Goal: Task Accomplishment & Management: Use online tool/utility

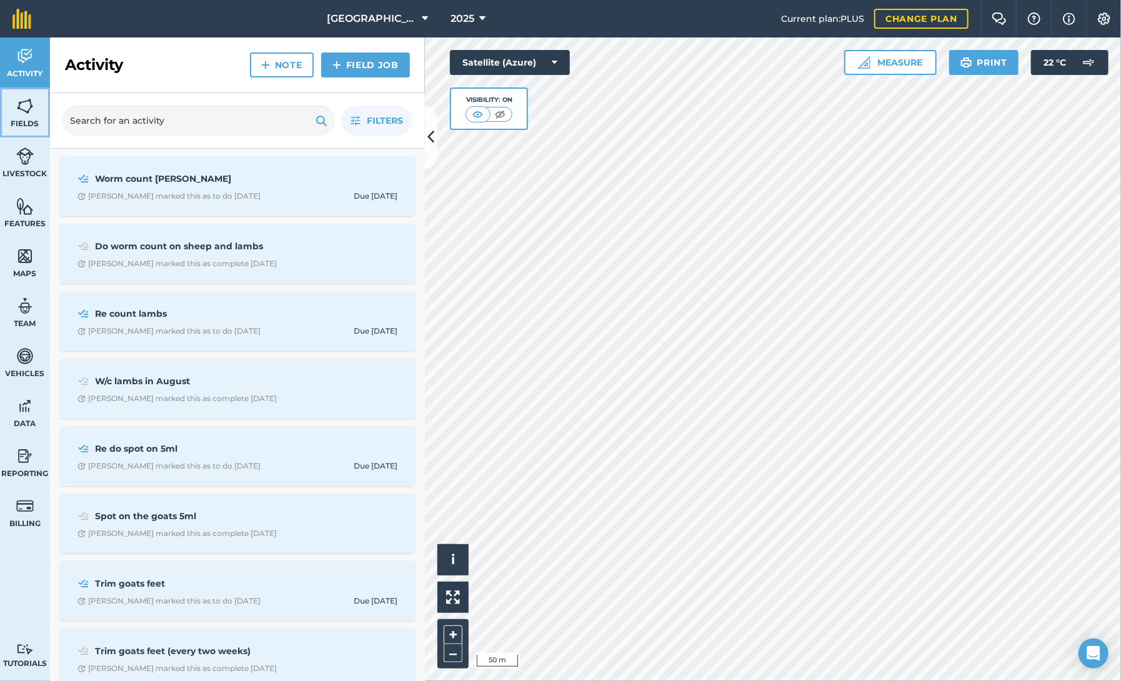
click at [28, 118] on link "Fields" at bounding box center [25, 113] width 50 height 50
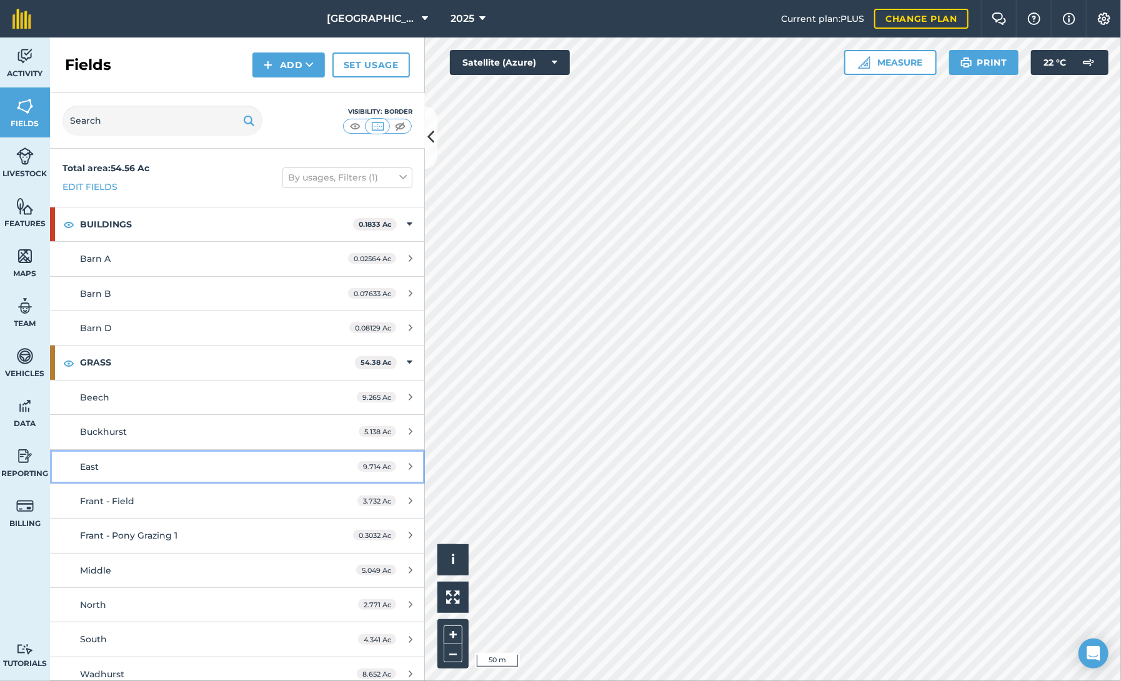
click at [108, 466] on div "East" at bounding box center [197, 467] width 235 height 14
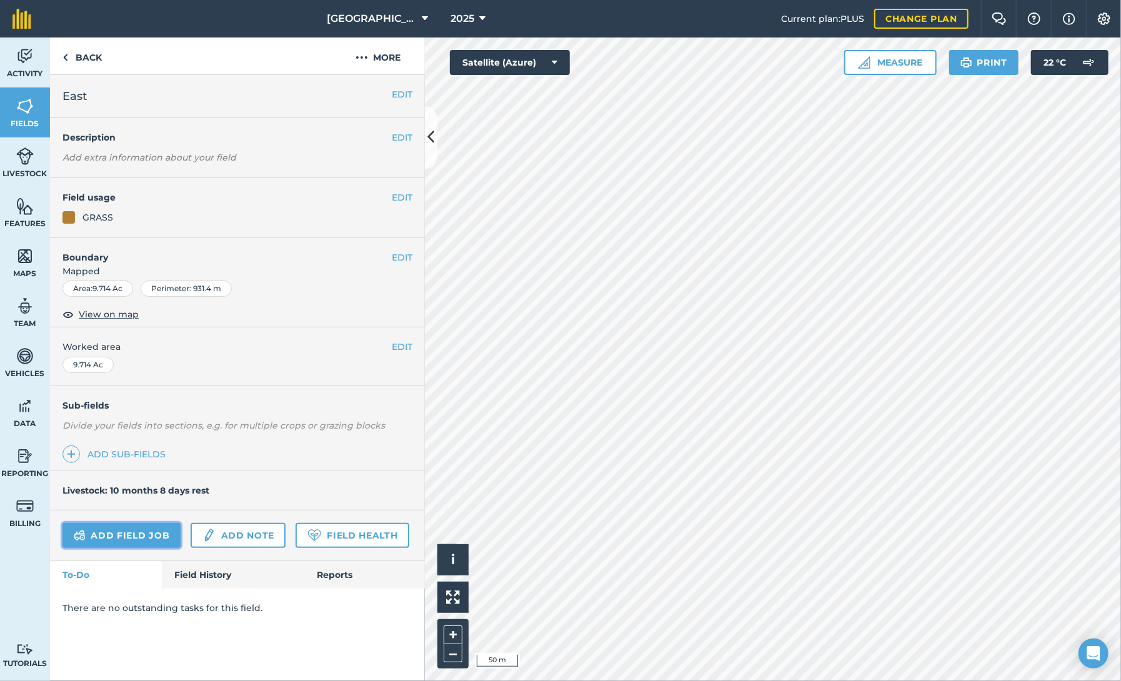
click at [105, 531] on link "Add field job" at bounding box center [122, 535] width 118 height 25
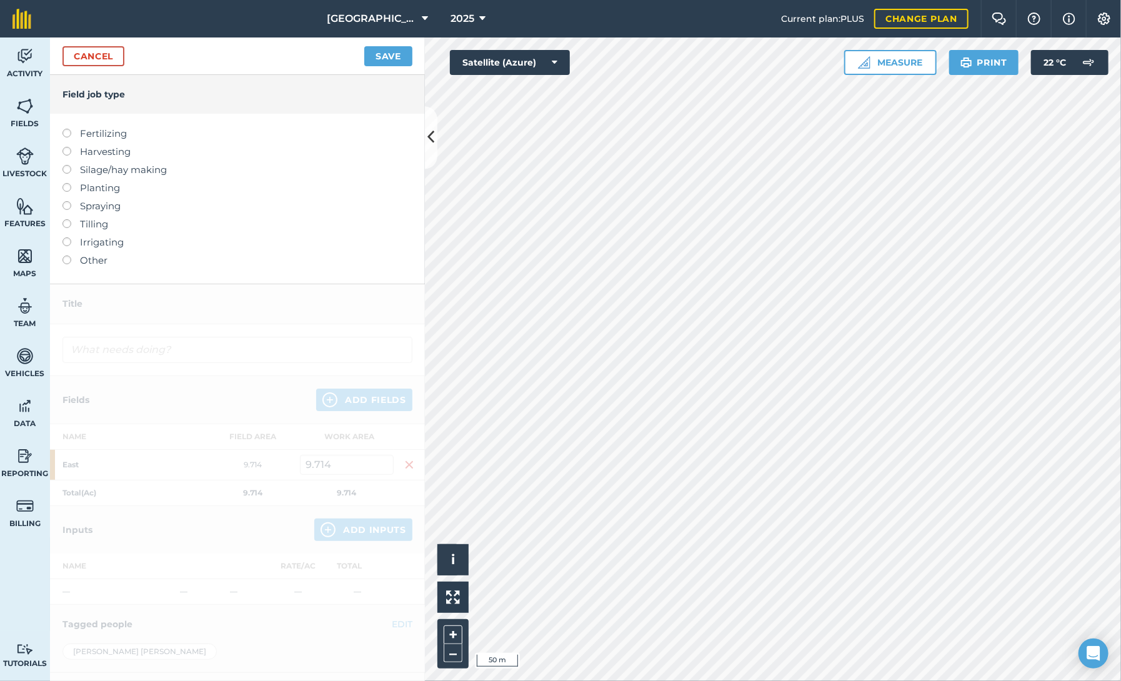
click at [66, 256] on label at bounding box center [72, 256] width 18 height 0
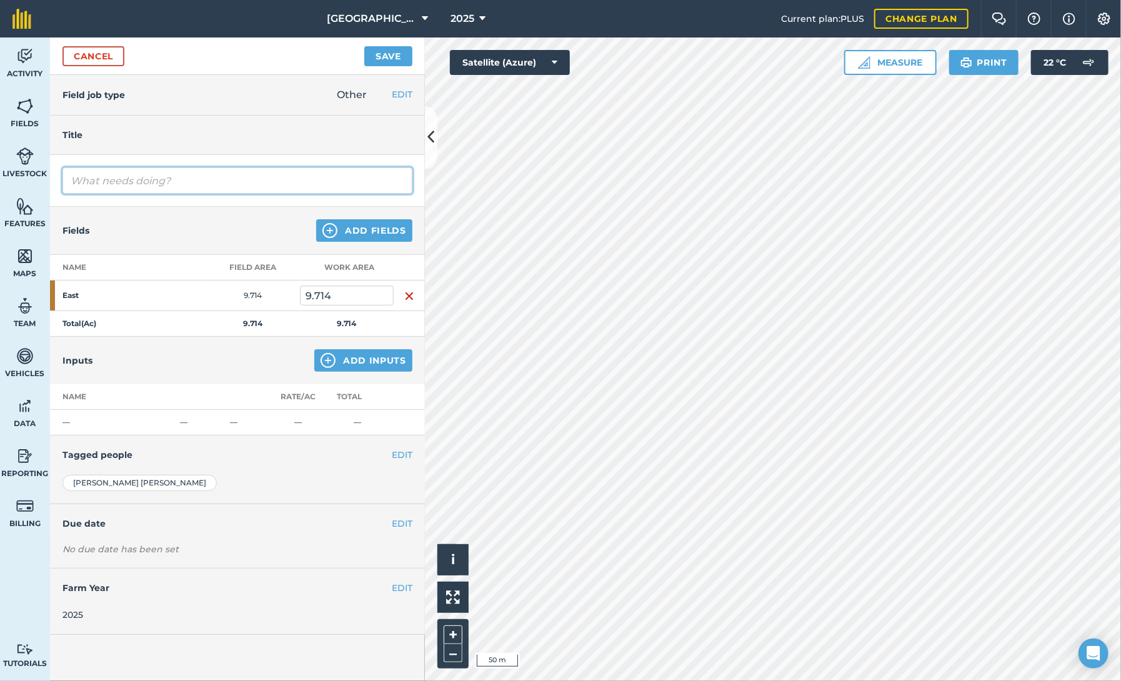
click at [120, 178] on input "text" at bounding box center [238, 181] width 350 height 26
type input "Muck heap moved to rot down"
click at [393, 458] on button "EDIT" at bounding box center [402, 455] width 21 height 14
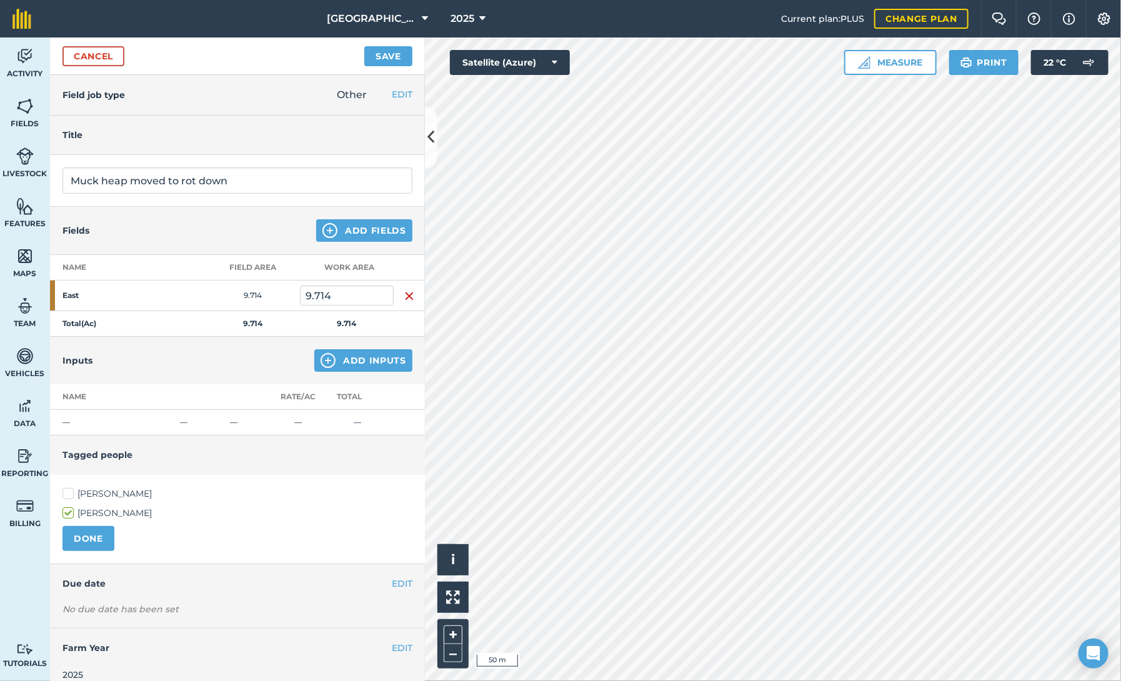
click at [68, 492] on label "[PERSON_NAME]" at bounding box center [238, 494] width 350 height 13
click at [68, 492] on input "[PERSON_NAME]" at bounding box center [67, 492] width 8 height 8
checkbox input "true"
click at [88, 535] on button "DONE" at bounding box center [89, 538] width 52 height 25
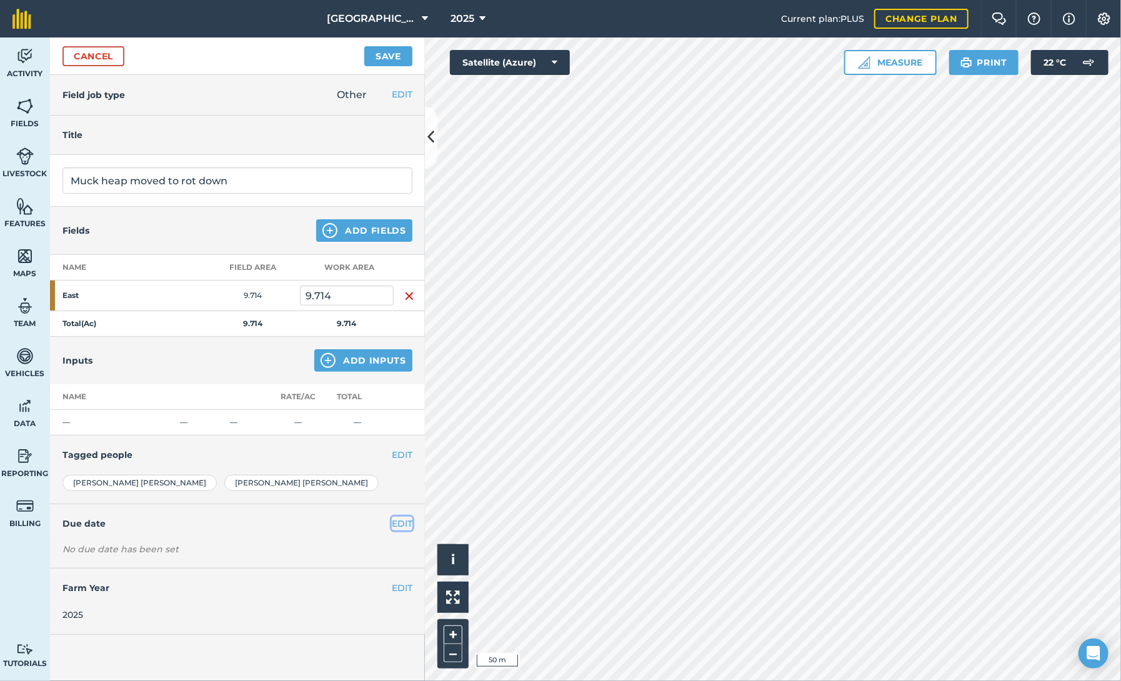
click at [398, 519] on button "EDIT" at bounding box center [402, 524] width 21 height 14
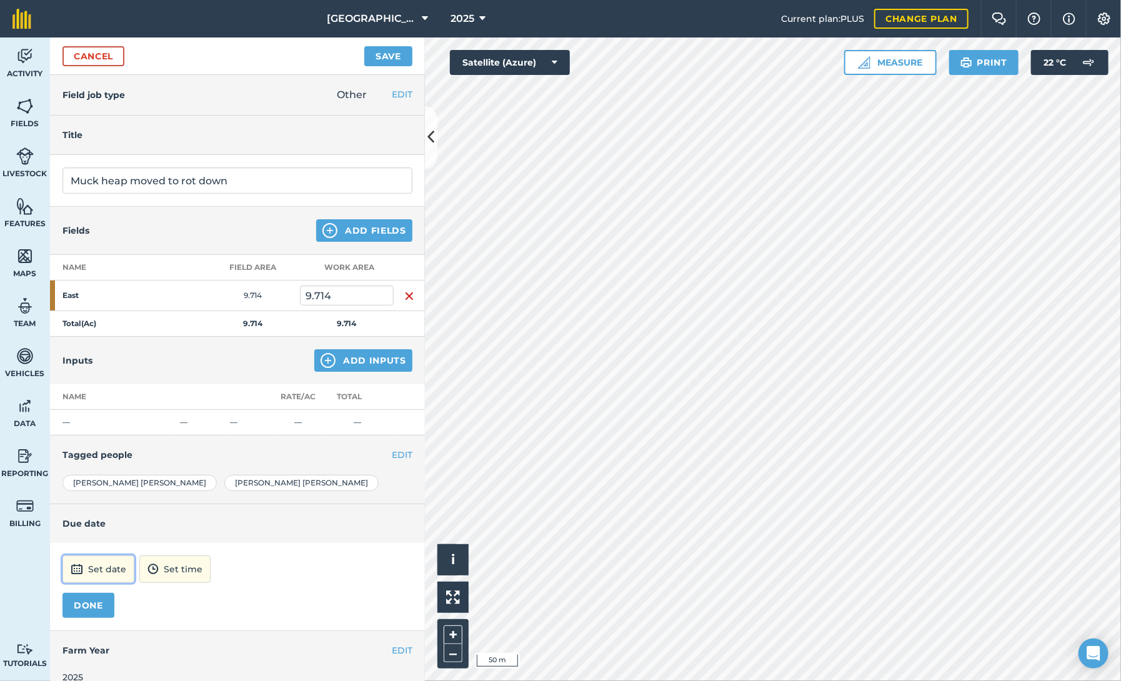
click at [83, 573] on img at bounding box center [77, 569] width 13 height 15
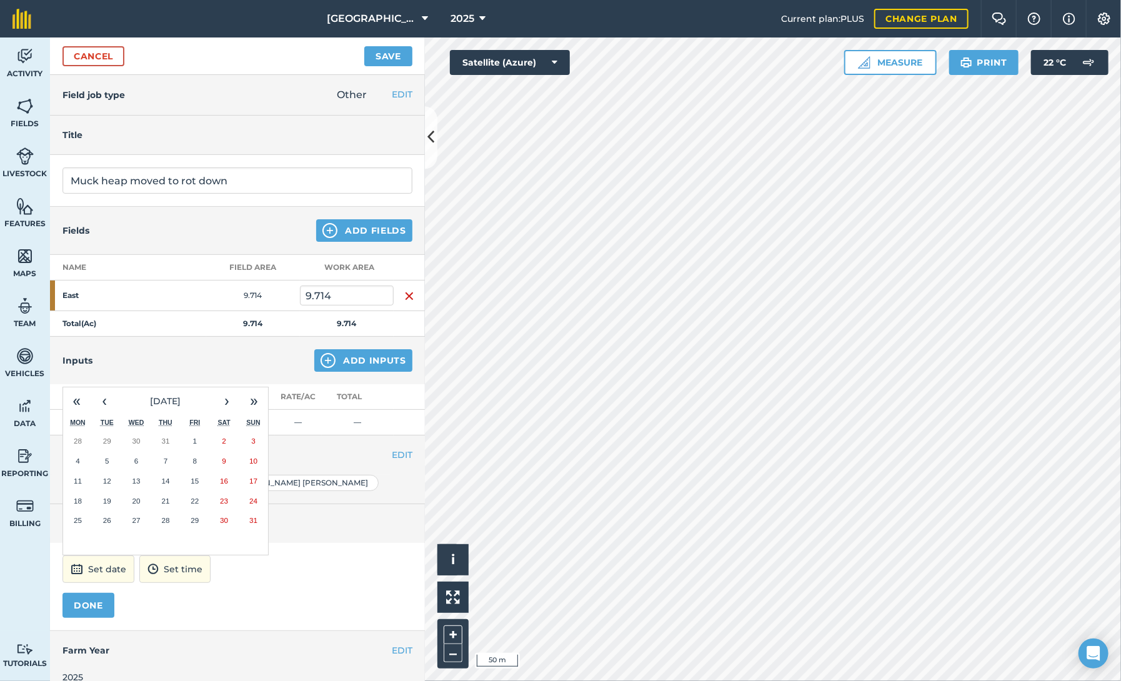
click at [113, 498] on button "19" at bounding box center [107, 501] width 29 height 20
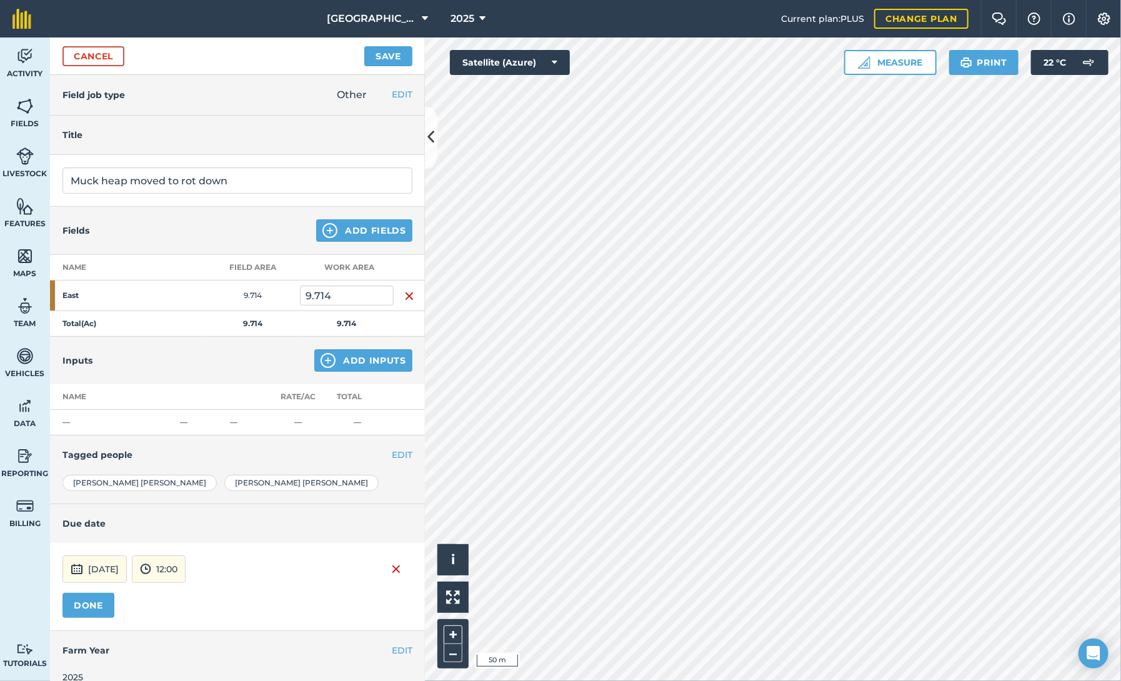
scroll to position [13, 0]
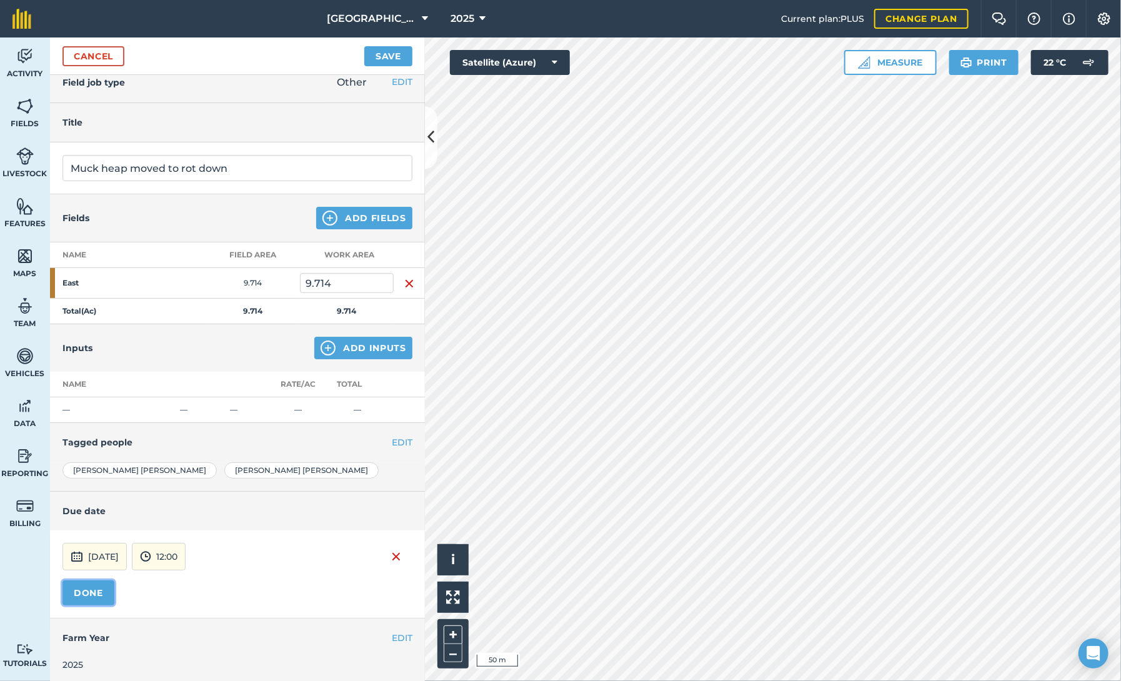
click at [88, 596] on button "DONE" at bounding box center [89, 593] width 52 height 25
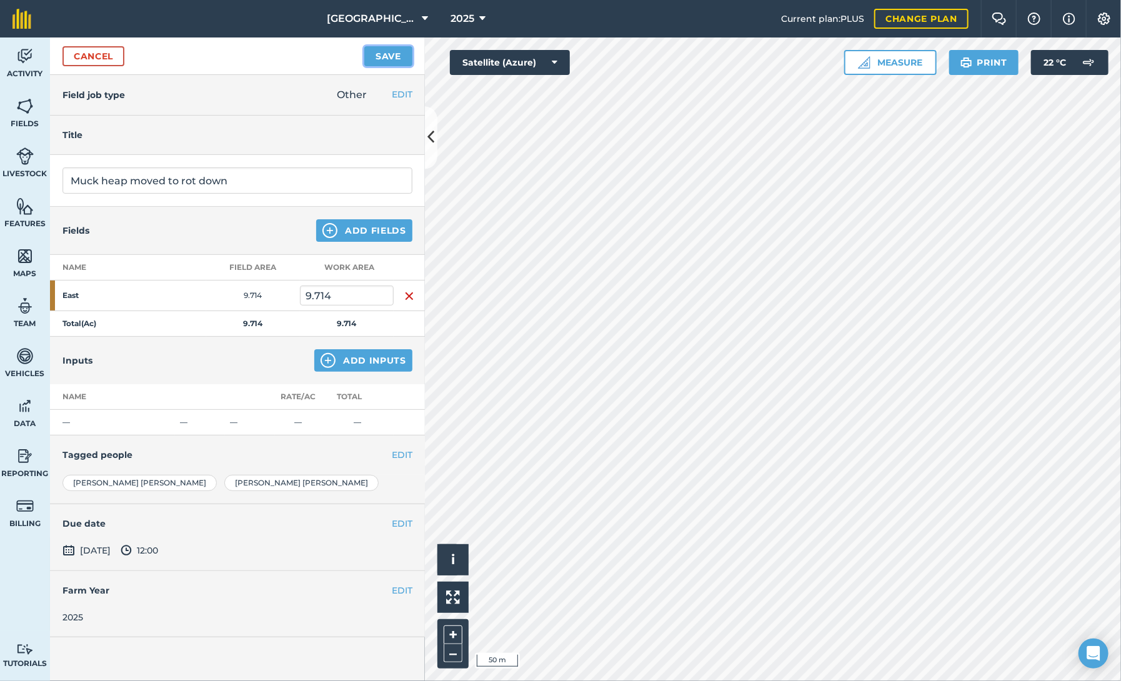
click at [376, 53] on button "Save" at bounding box center [388, 56] width 48 height 20
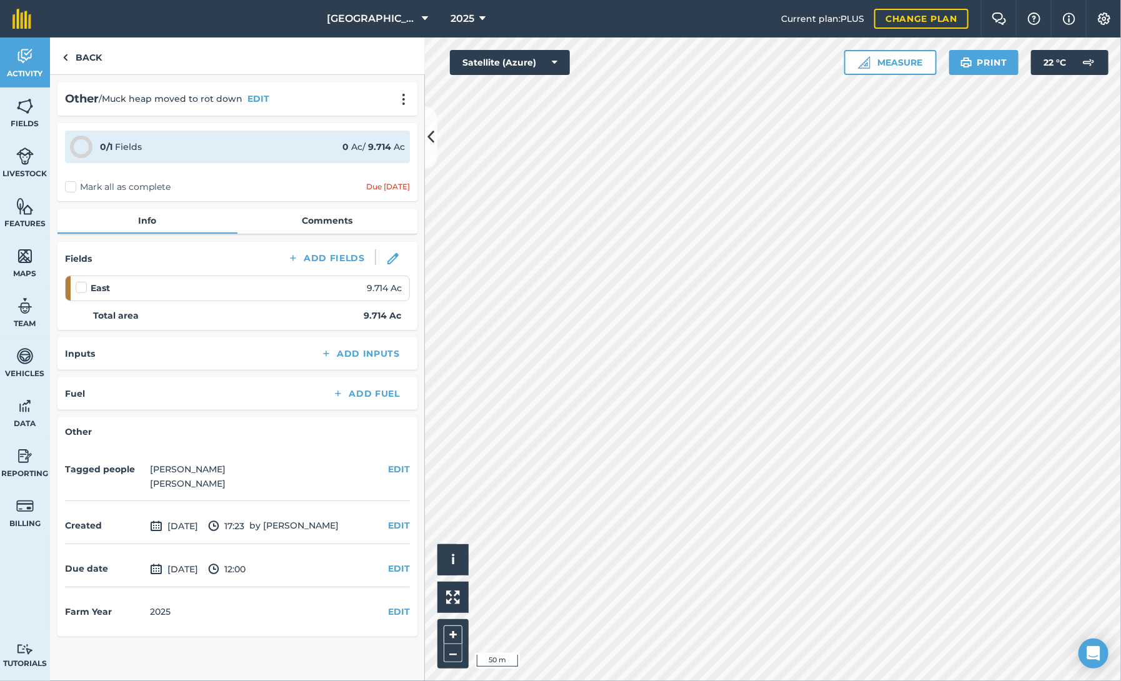
click at [68, 189] on label "Mark all as complete" at bounding box center [118, 187] width 106 height 13
click at [68, 189] on input "Mark all as complete" at bounding box center [69, 185] width 8 height 8
checkbox input "false"
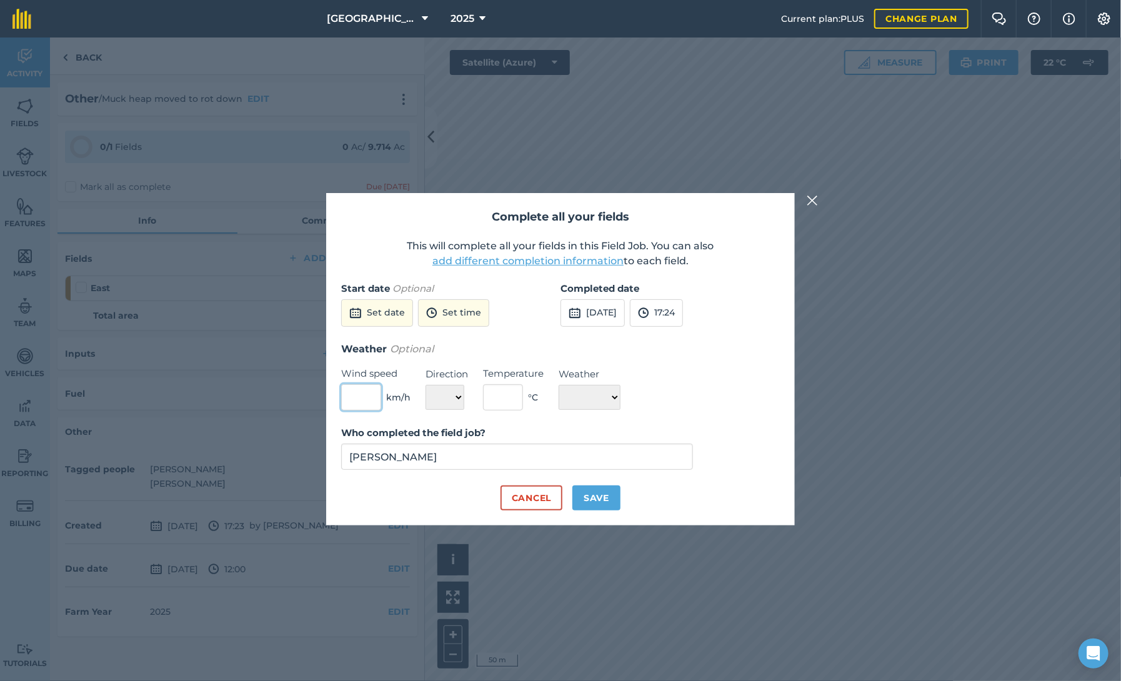
click at [358, 396] on input "text" at bounding box center [361, 397] width 40 height 26
click at [683, 308] on button "17:24" at bounding box center [656, 313] width 53 height 28
click at [689, 345] on button "13:00" at bounding box center [660, 343] width 59 height 20
click at [366, 399] on input "text" at bounding box center [361, 397] width 40 height 26
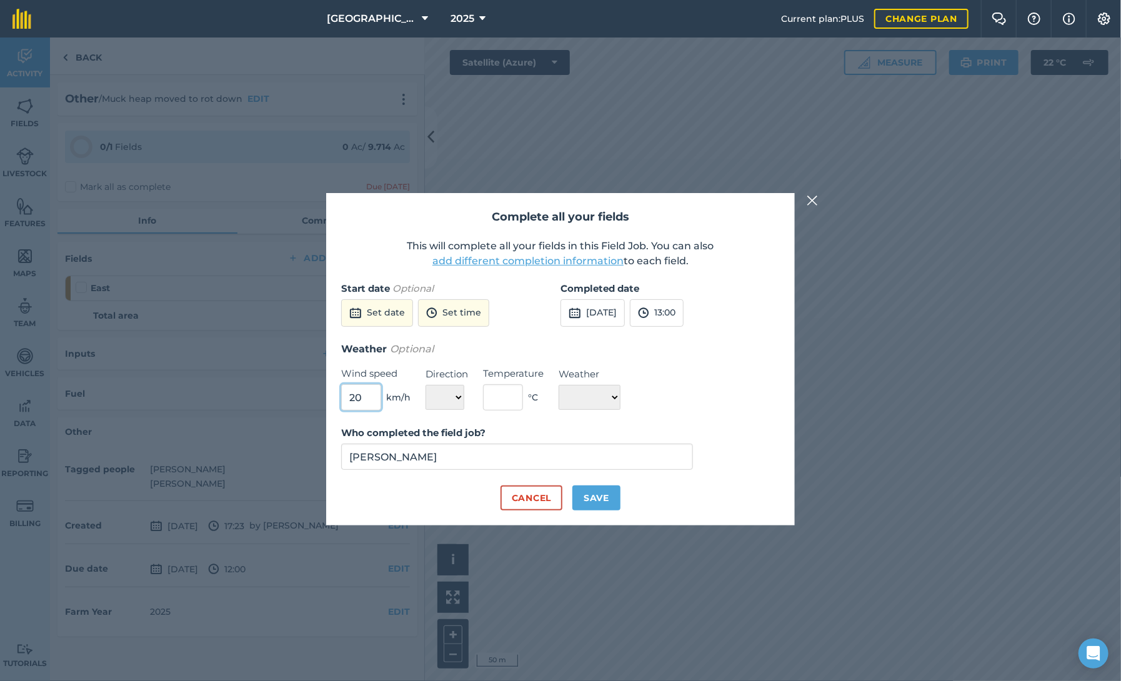
type input "20"
click at [456, 398] on select "N NE E SE S SW W NW" at bounding box center [445, 397] width 39 height 25
select select "NE"
click at [426, 385] on select "N NE E SE S SW W NW" at bounding box center [445, 397] width 39 height 25
click at [501, 404] on input "text" at bounding box center [503, 397] width 40 height 26
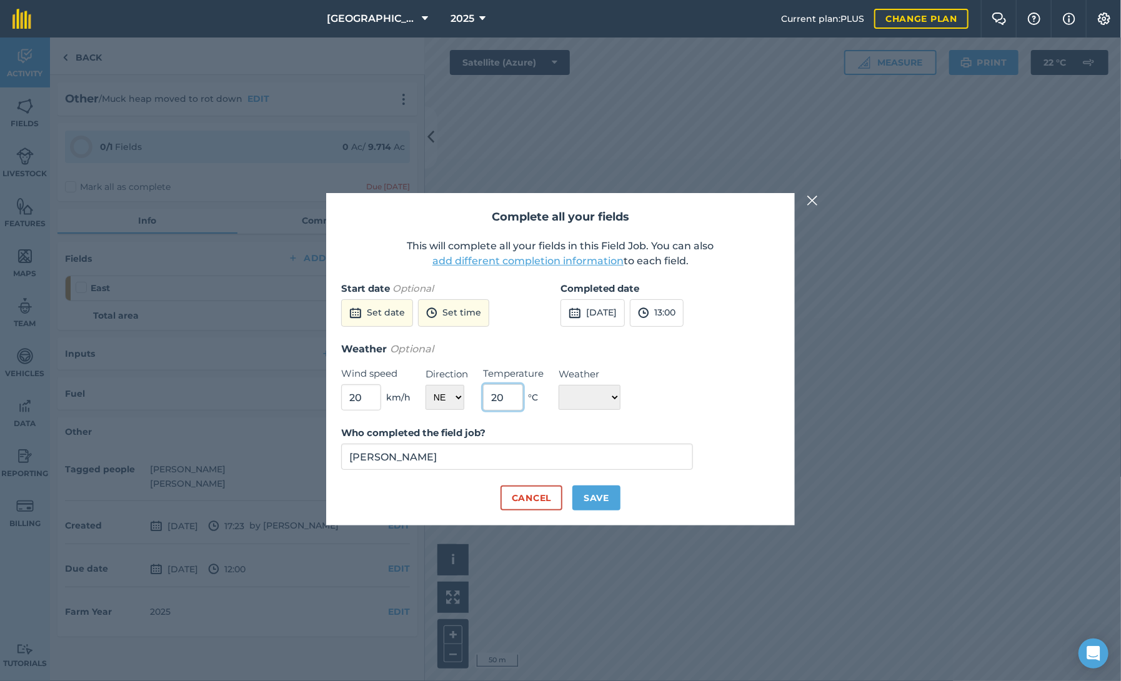
type input "20"
click at [621, 398] on select "☀️ Sunny 🌧 Rainy ⛅️ Cloudy 🌨 Snow ❄️ Icy" at bounding box center [590, 397] width 62 height 25
select select "Sunny"
click at [559, 385] on select "☀️ Sunny 🌧 Rainy ⛅️ Cloudy 🌨 Snow ❄️ Icy" at bounding box center [590, 397] width 62 height 25
click at [608, 499] on button "Save" at bounding box center [597, 498] width 48 height 25
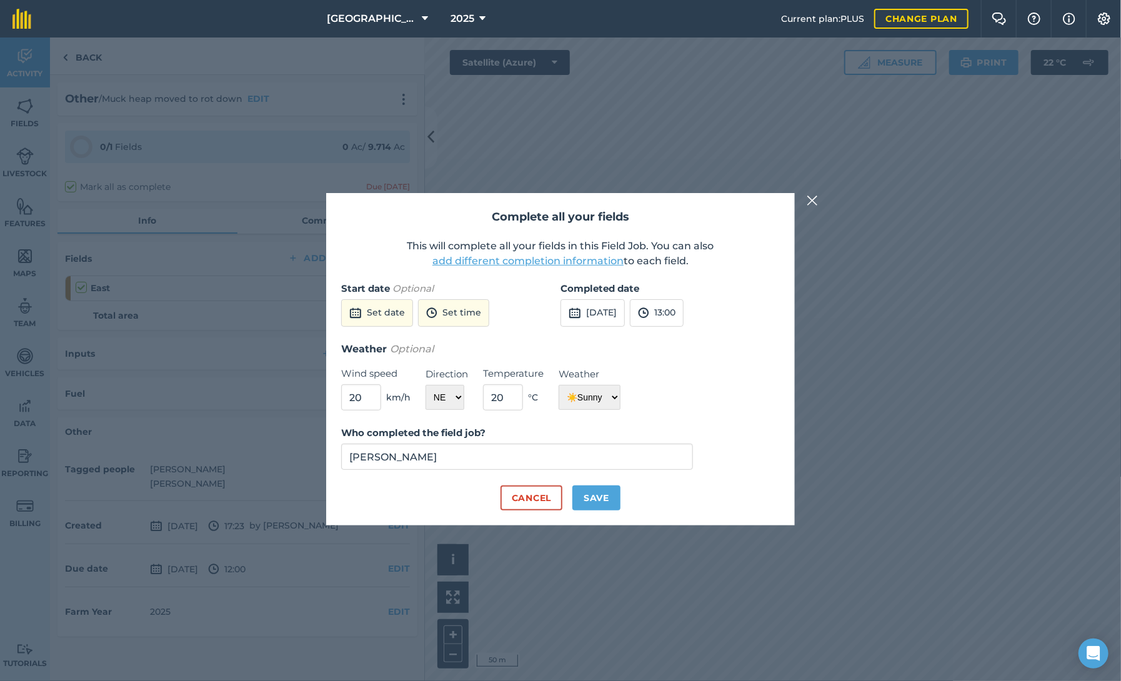
checkbox input "true"
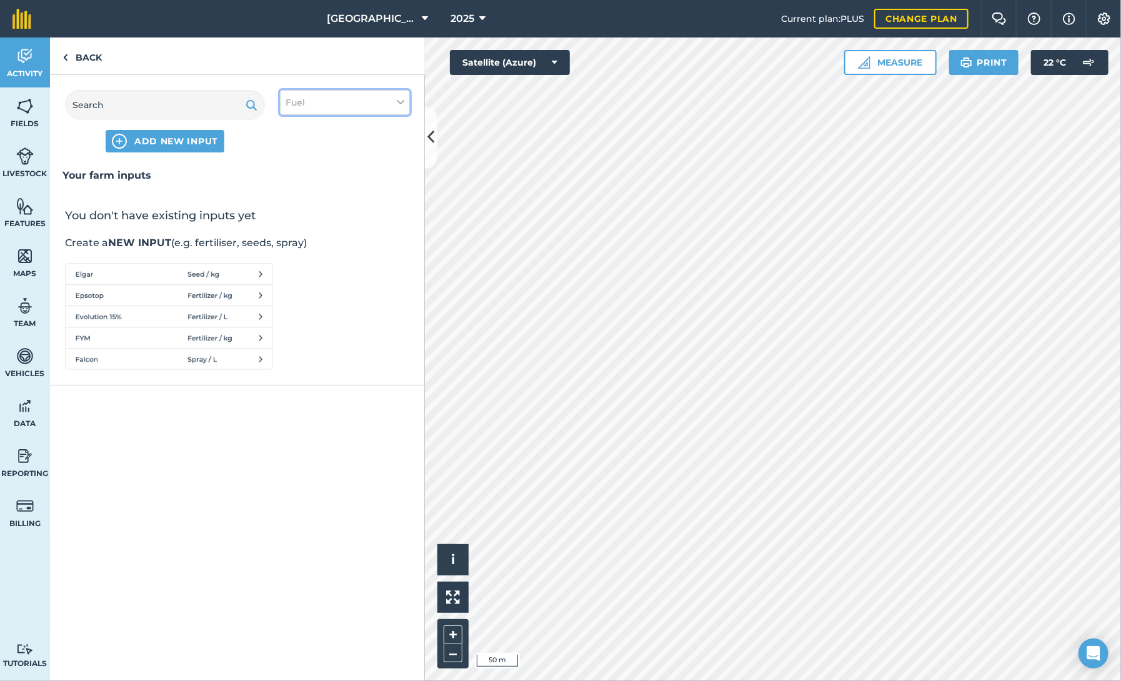
click at [332, 103] on button "Fuel" at bounding box center [345, 102] width 130 height 25
click at [72, 56] on link "Back" at bounding box center [82, 56] width 64 height 37
click at [118, 140] on img at bounding box center [119, 141] width 15 height 15
select select "FUEL"
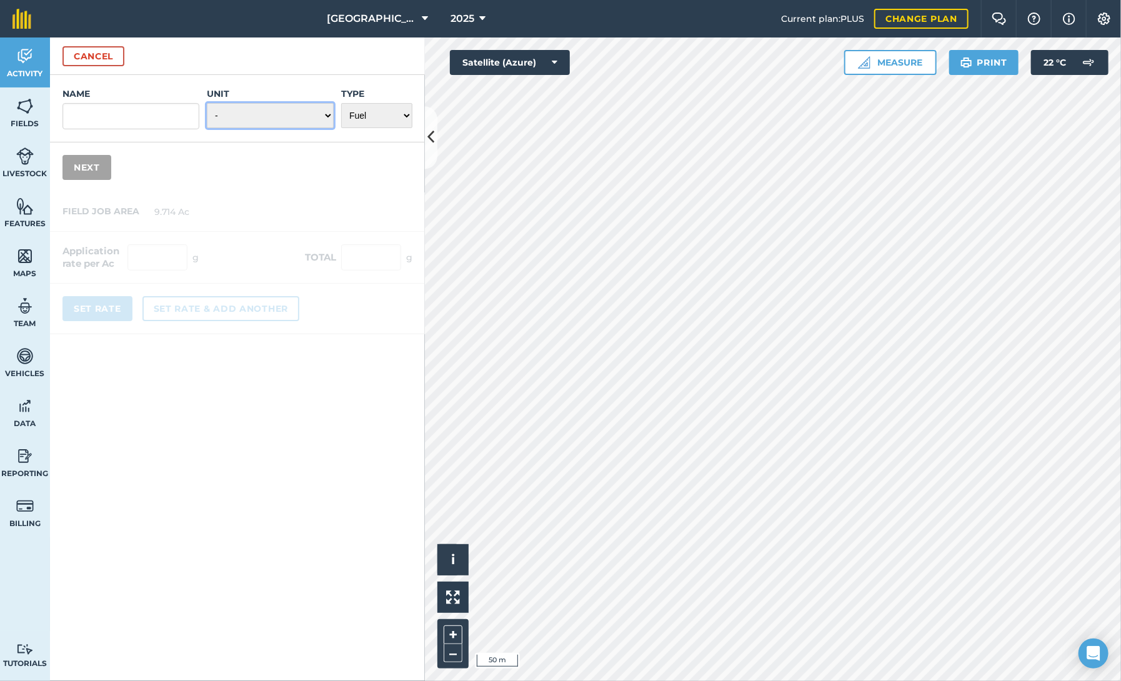
click at [216, 116] on select "- Grams/g Kilograms/kg Metric tonnes/t Millilitres/ml Litres/L Ounces/oz Pounds…" at bounding box center [270, 115] width 127 height 25
select select "LITRES"
click at [208, 103] on select "- Grams/g Kilograms/kg Metric tonnes/t Millilitres/ml Litres/L Ounces/oz Pounds…" at bounding box center [270, 115] width 127 height 25
click at [123, 120] on input "Name" at bounding box center [131, 116] width 137 height 26
type input "Diesel"
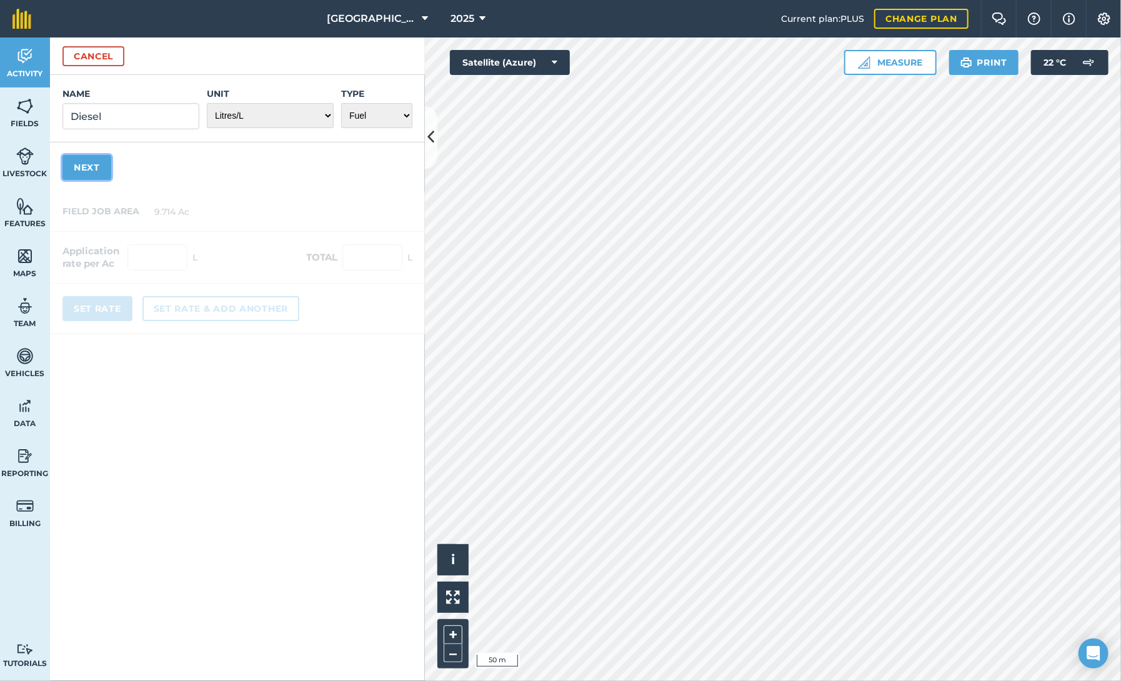
click at [86, 171] on button "Next" at bounding box center [87, 167] width 49 height 25
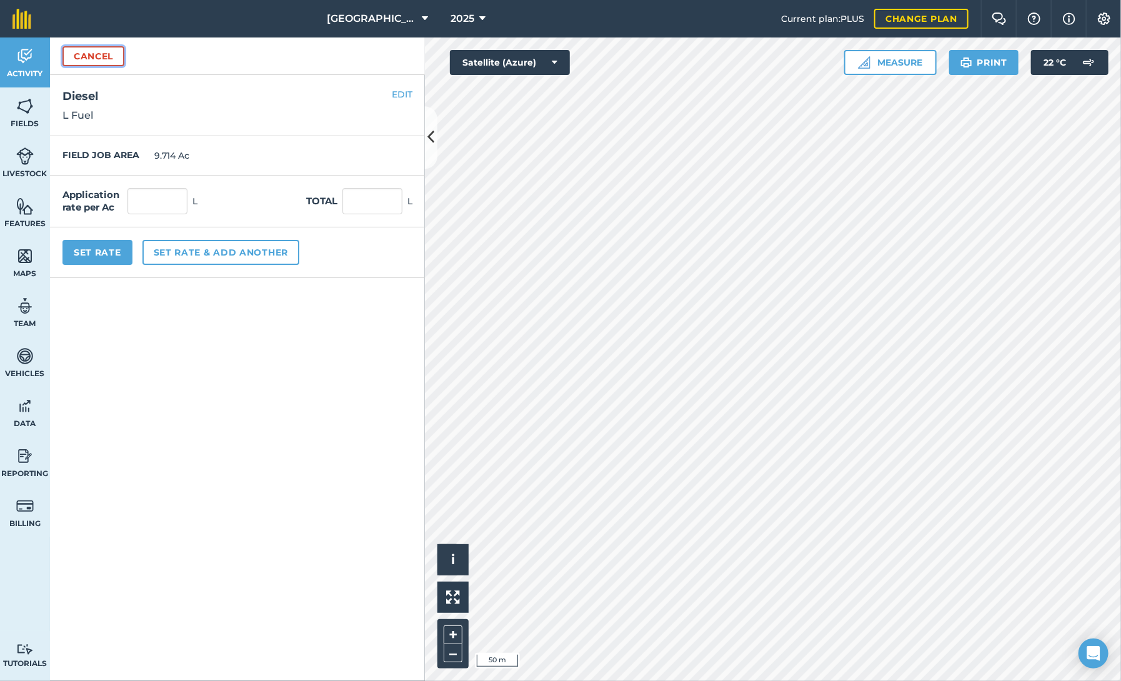
click at [79, 58] on button "Cancel" at bounding box center [94, 56] width 62 height 20
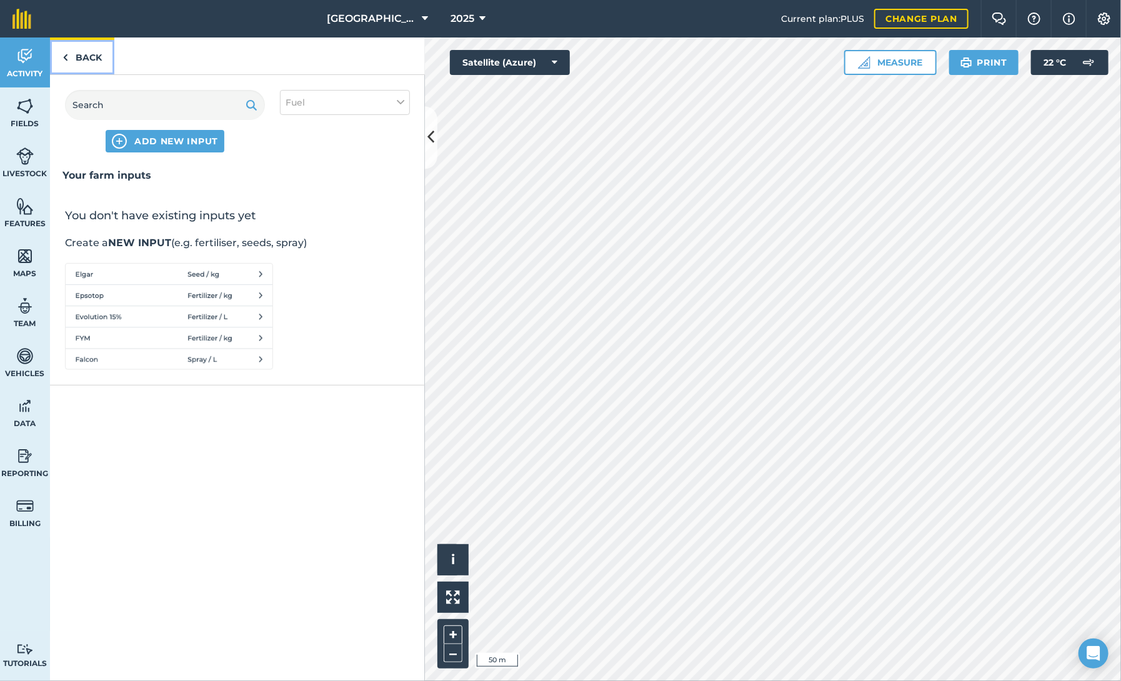
click at [79, 58] on link "Back" at bounding box center [82, 56] width 64 height 37
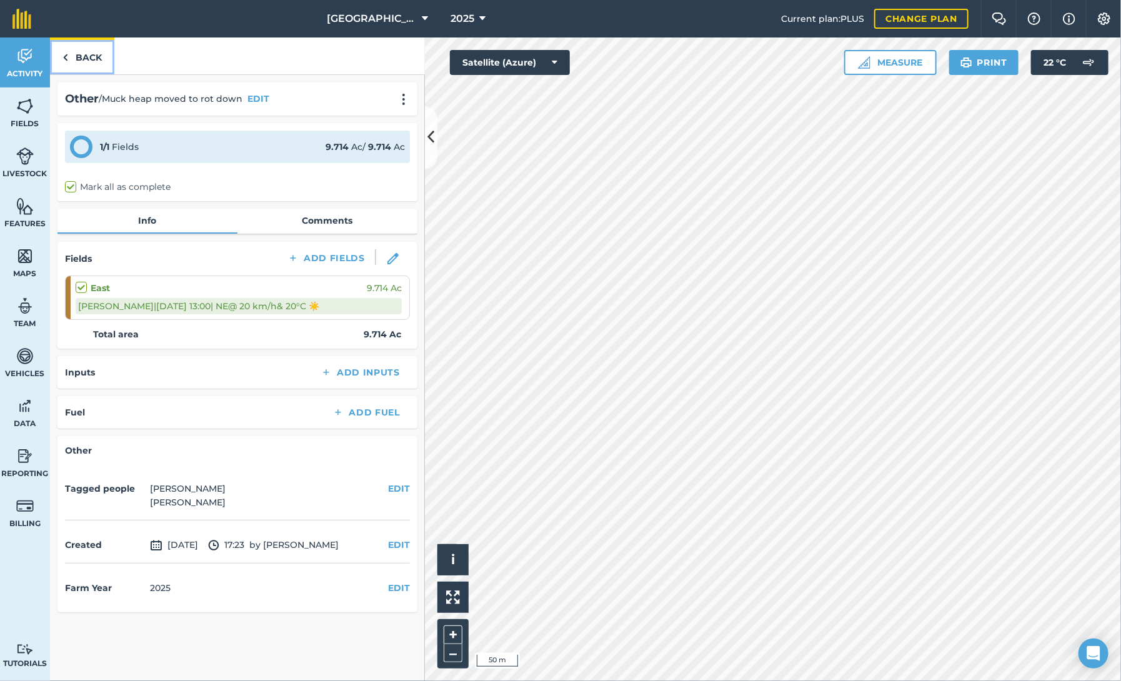
click at [82, 59] on link "Back" at bounding box center [82, 56] width 64 height 37
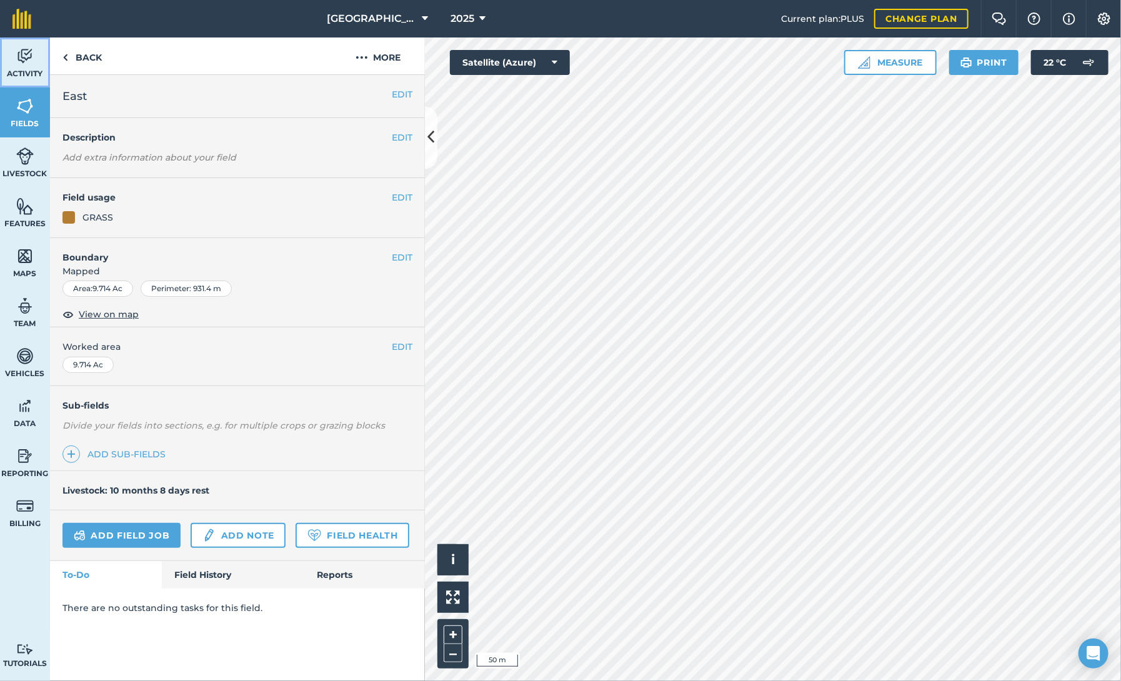
click at [33, 53] on img at bounding box center [25, 56] width 18 height 19
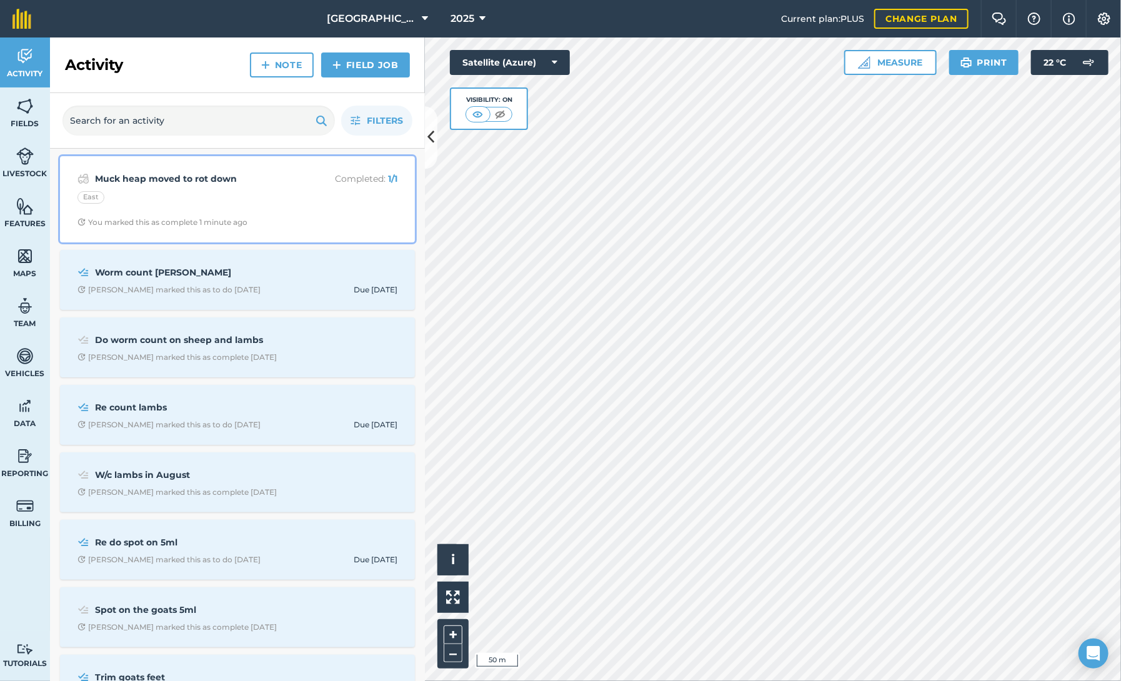
click at [208, 203] on div "East" at bounding box center [238, 199] width 320 height 16
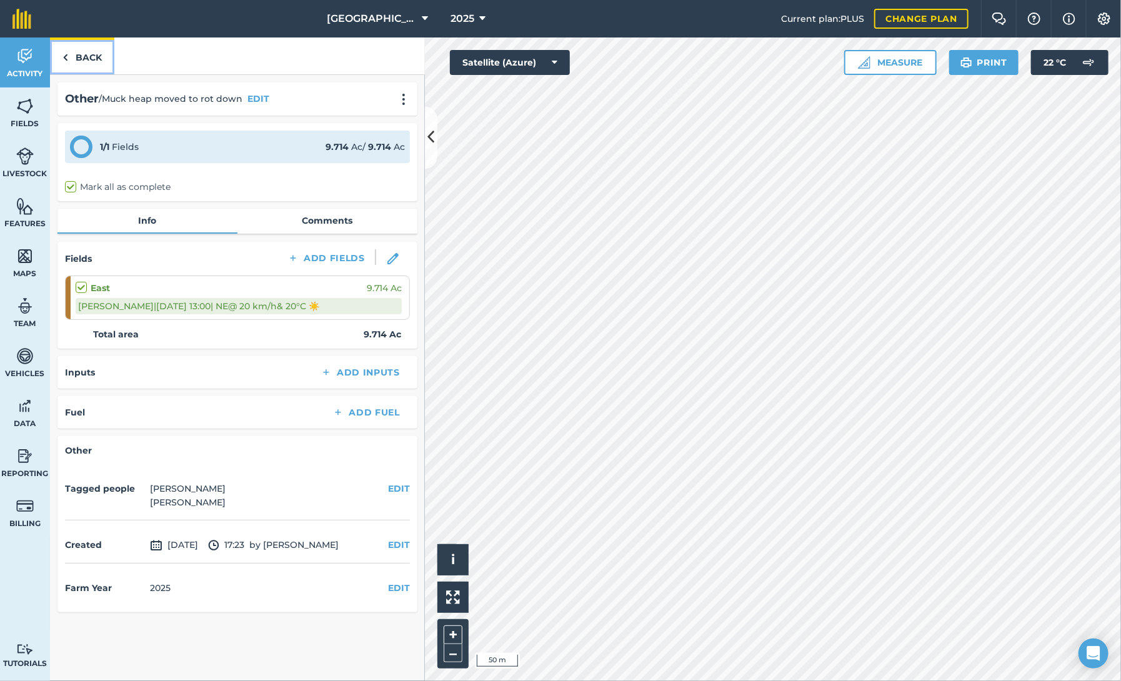
click at [66, 54] on img at bounding box center [66, 57] width 6 height 15
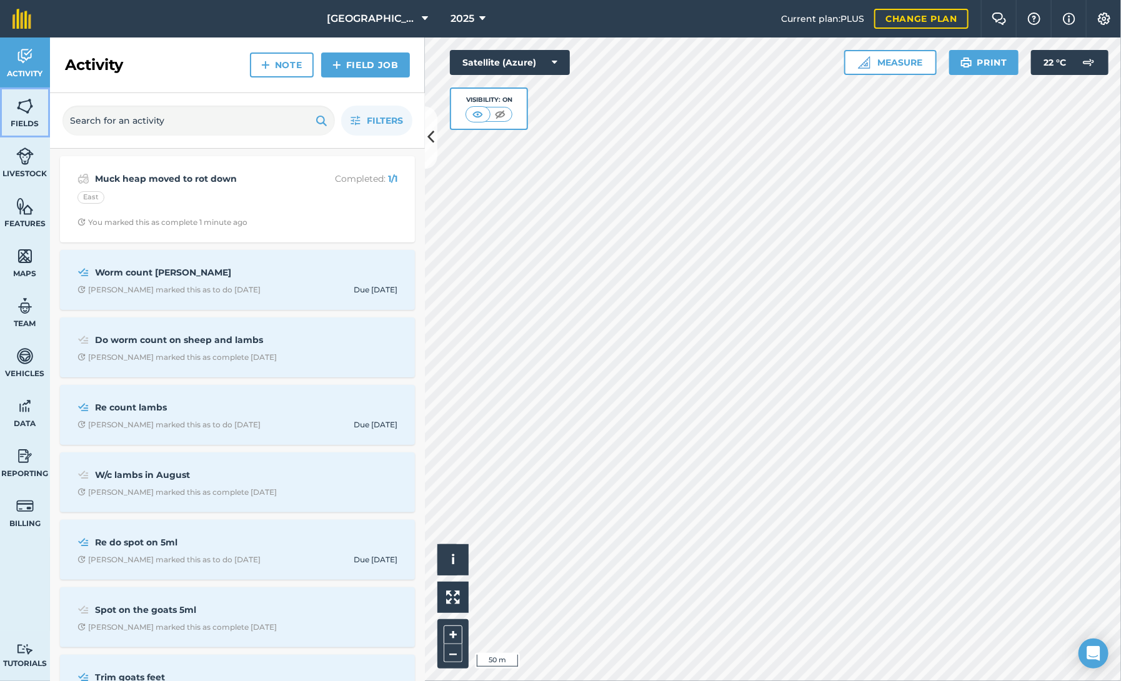
click at [27, 113] on img at bounding box center [25, 106] width 18 height 19
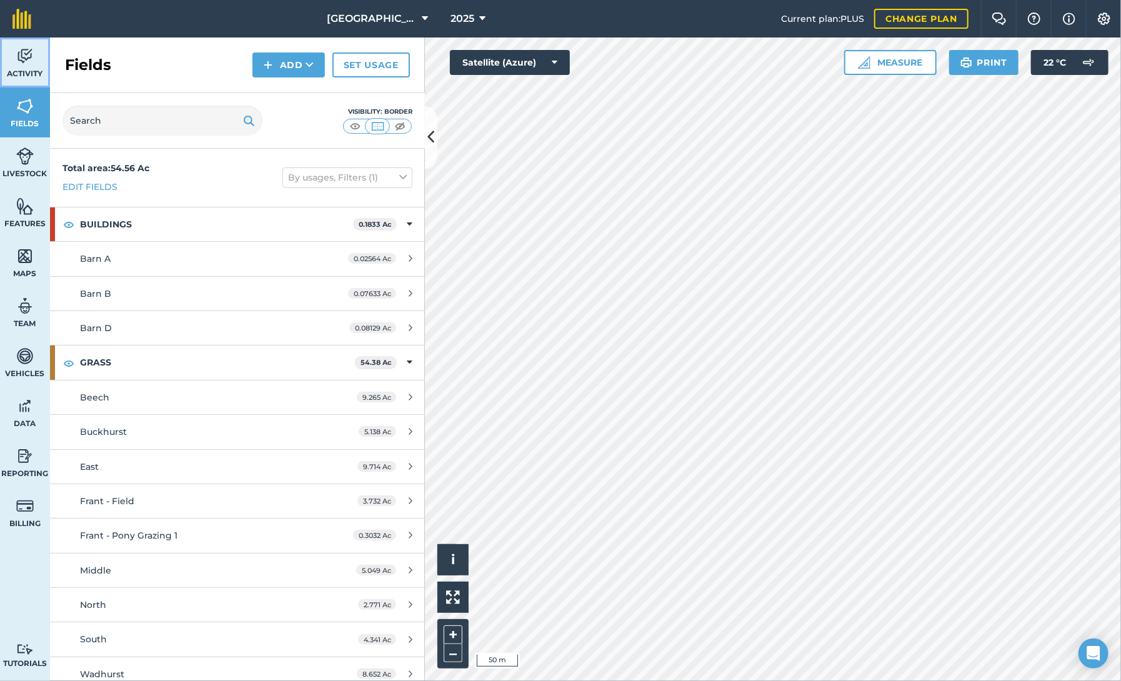
click at [23, 73] on span "Activity" at bounding box center [25, 74] width 50 height 10
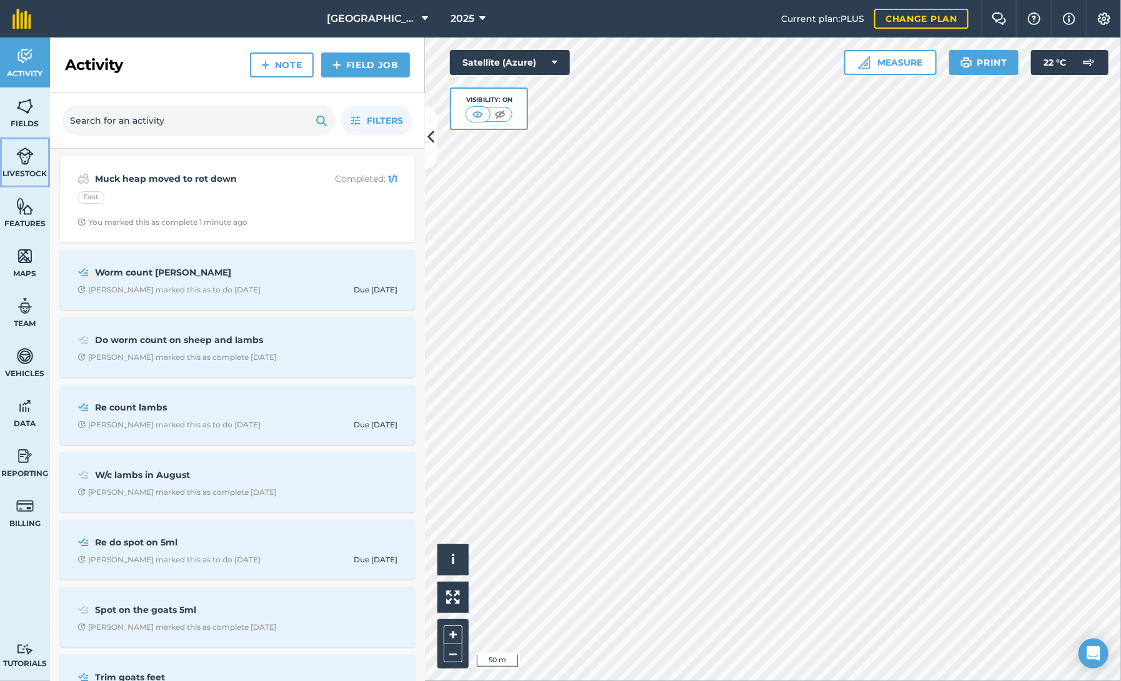
click at [14, 161] on link "Livestock" at bounding box center [25, 163] width 50 height 50
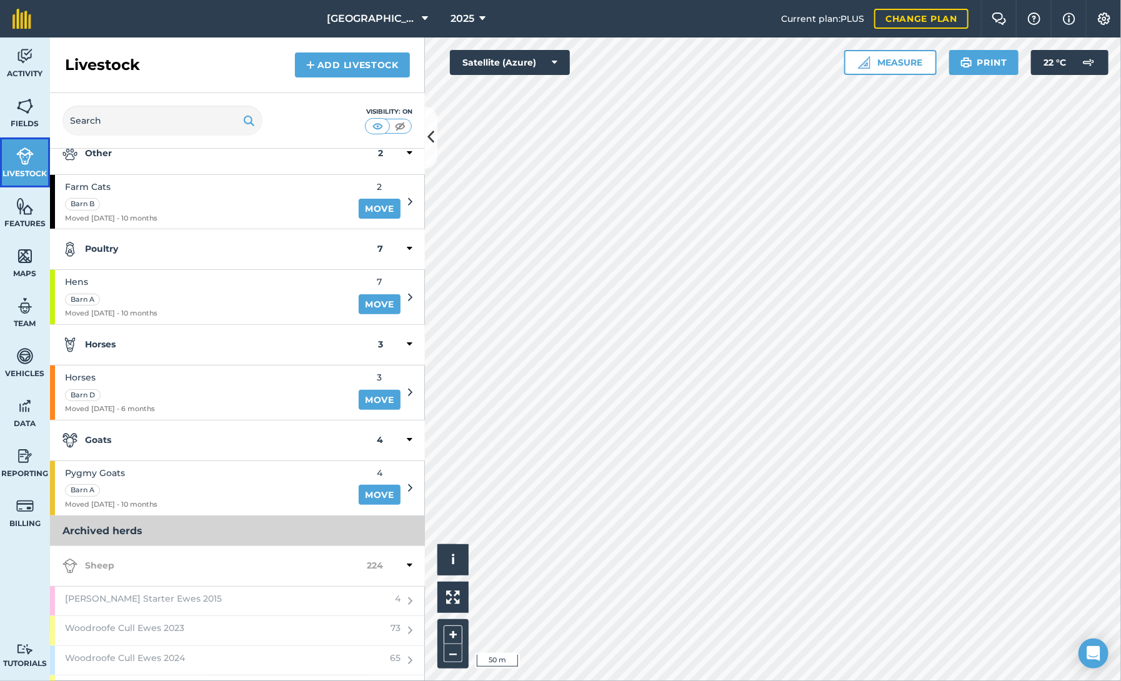
scroll to position [224, 0]
